Goal: Task Accomplishment & Management: Manage account settings

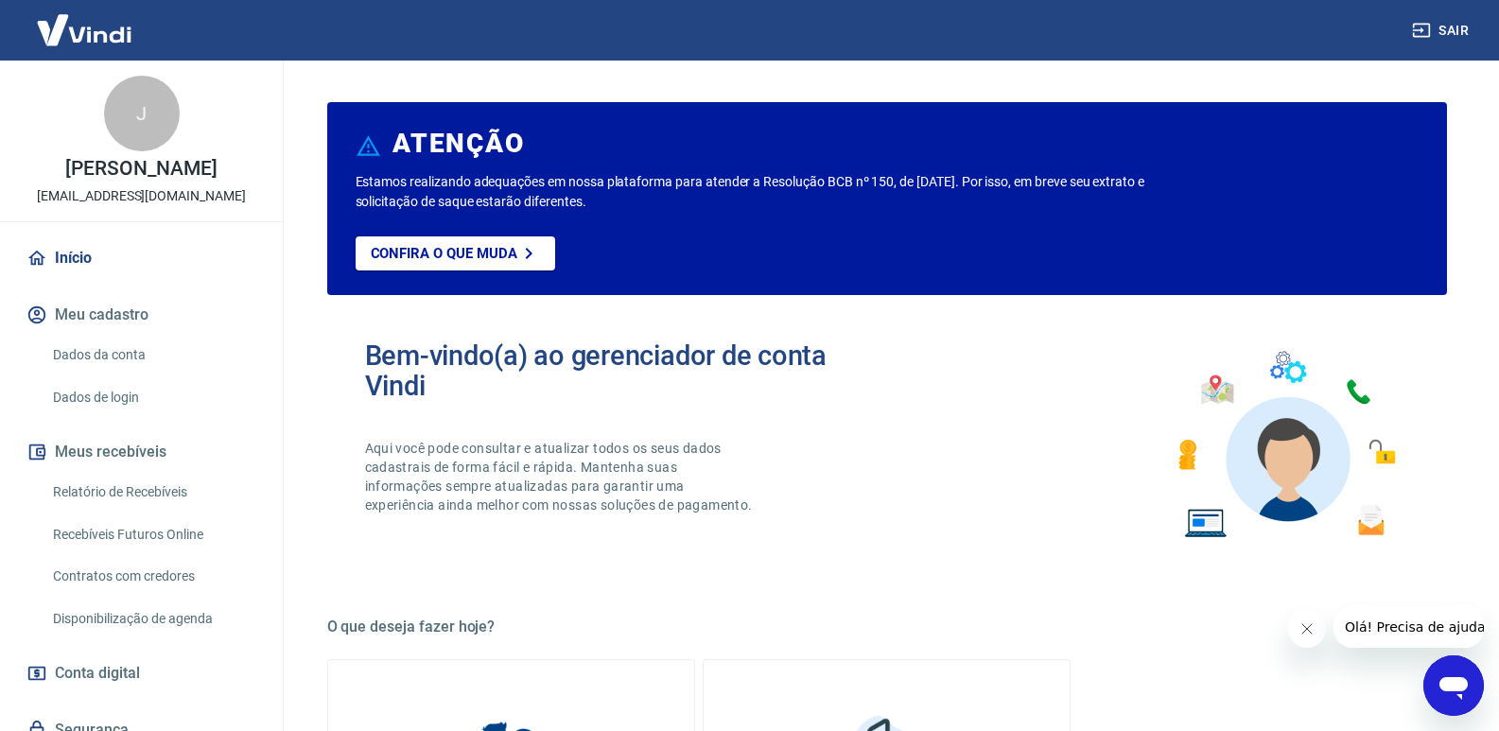
click at [601, 409] on div "Bem-vindo(a) ao gerenciador de conta Vindi Aqui você pode consultar e atualizar…" at bounding box center [626, 444] width 522 height 209
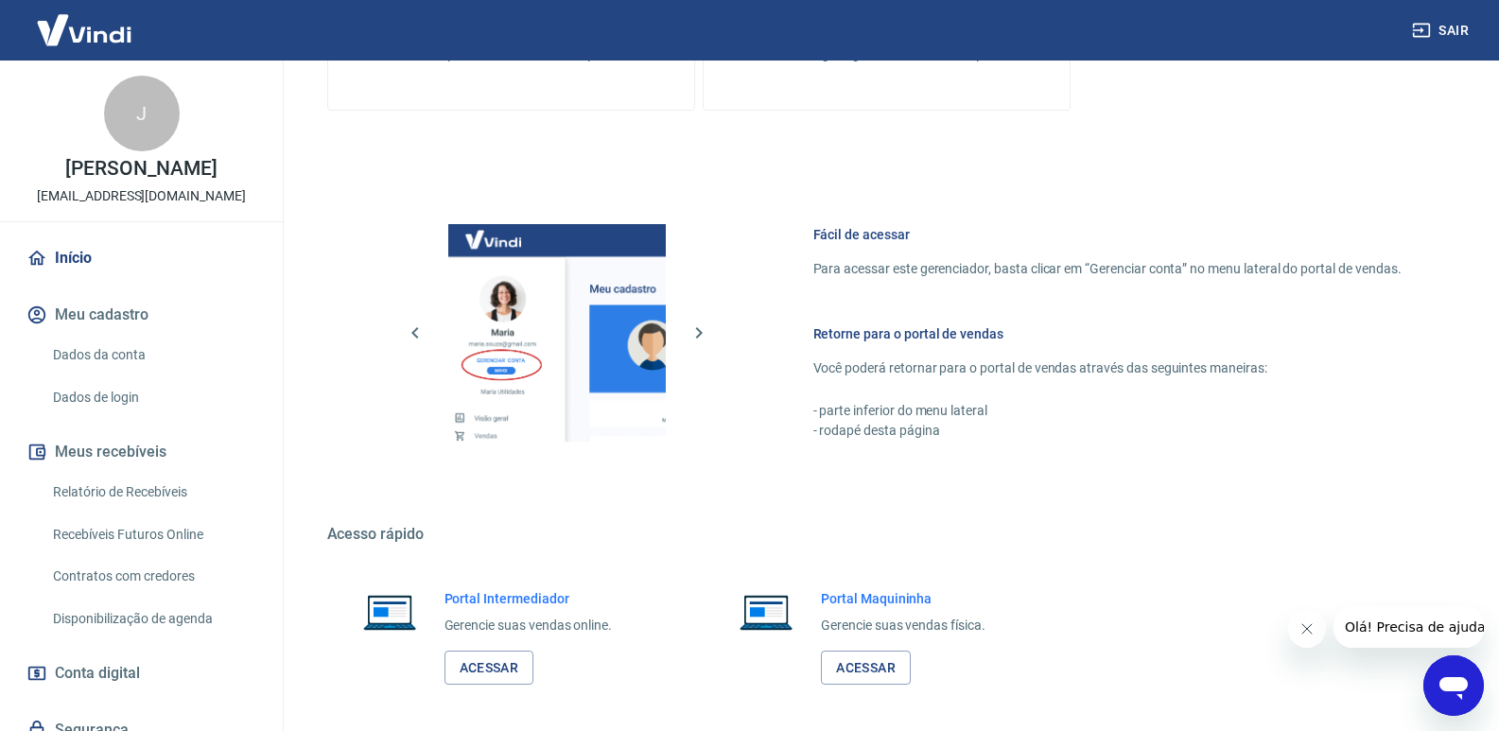
scroll to position [939, 0]
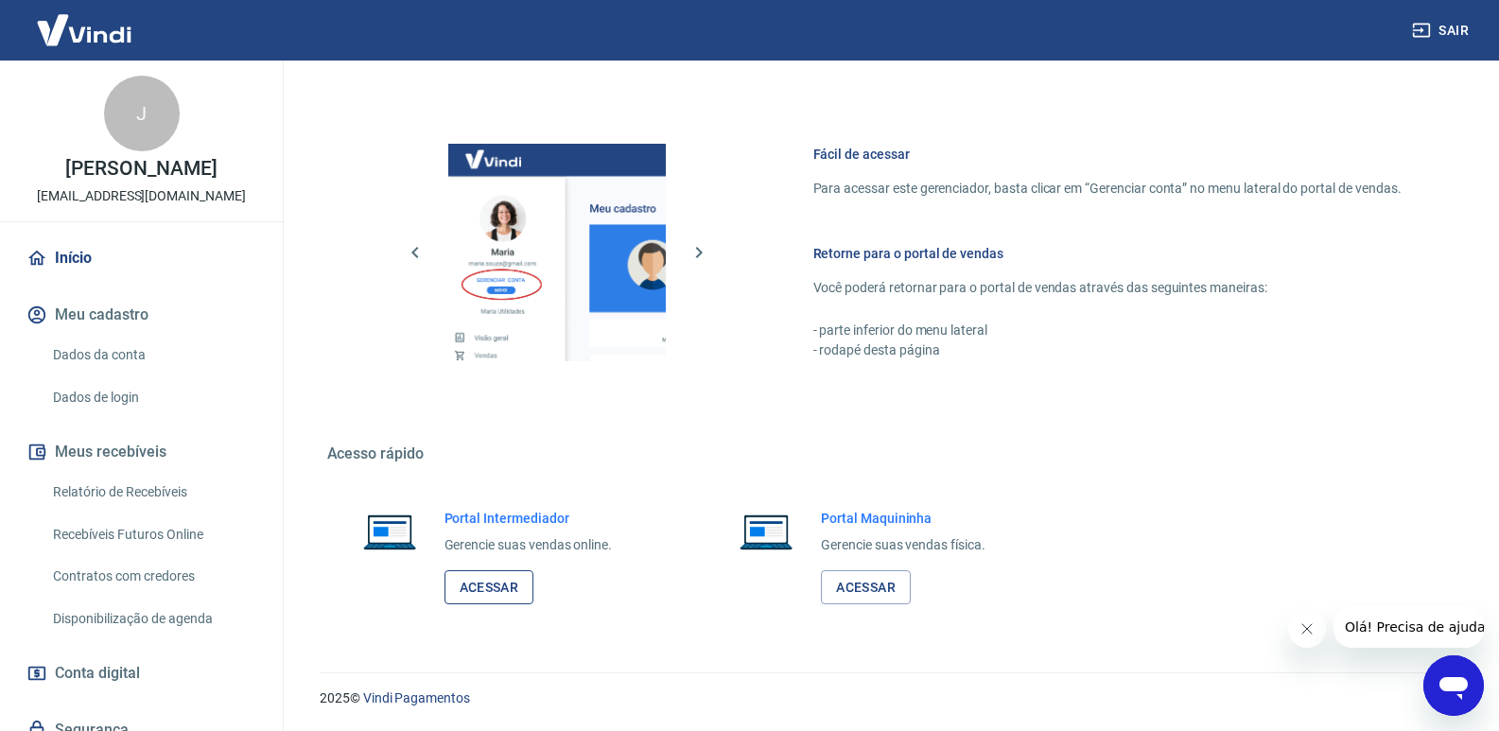
click at [526, 585] on link "Acessar" at bounding box center [489, 587] width 90 height 35
